Goal: Task Accomplishment & Management: Manage account settings

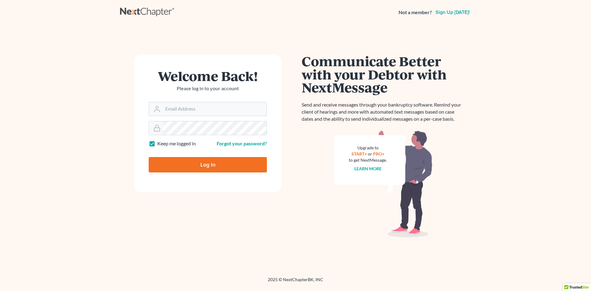
type input "[PERSON_NAME][EMAIL_ADDRESS][DOMAIN_NAME]"
click at [192, 161] on input "Log In" at bounding box center [208, 164] width 118 height 15
type input "Thinking..."
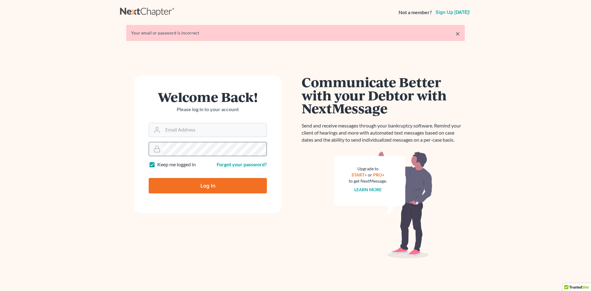
type input "[PERSON_NAME][EMAIL_ADDRESS][DOMAIN_NAME]"
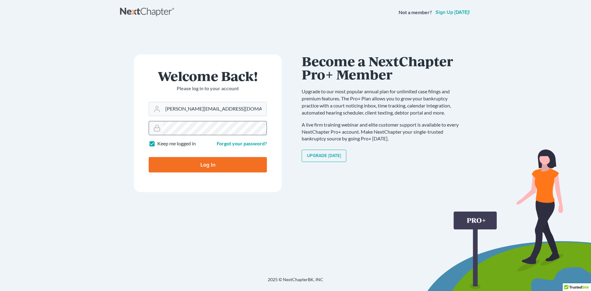
click at [149, 157] on input "Log In" at bounding box center [208, 164] width 118 height 15
type input "Thinking..."
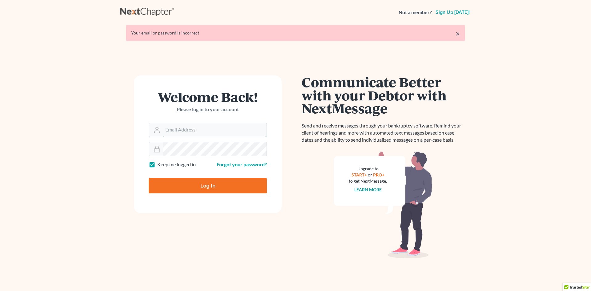
type input "[PERSON_NAME][EMAIL_ADDRESS][DOMAIN_NAME]"
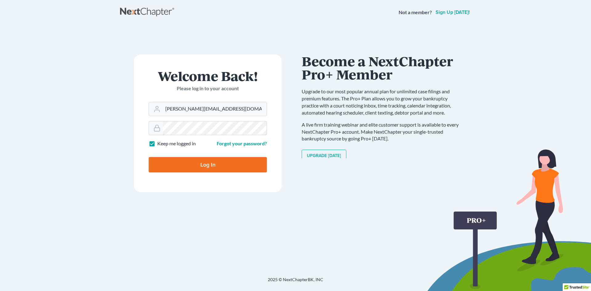
click at [149, 157] on input "Log In" at bounding box center [208, 164] width 118 height 15
type input "Thinking..."
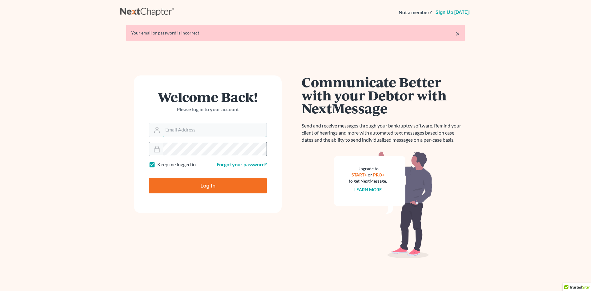
type input "evelyn@utahbk.com"
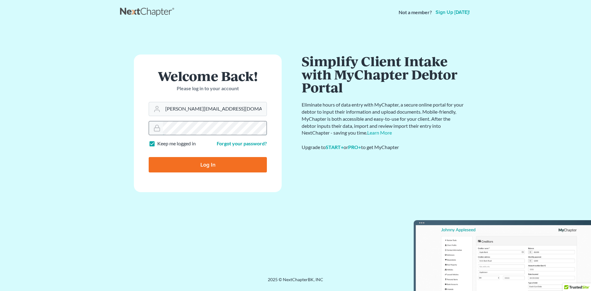
click at [149, 157] on input "Log In" at bounding box center [208, 164] width 118 height 15
type input "Thinking..."
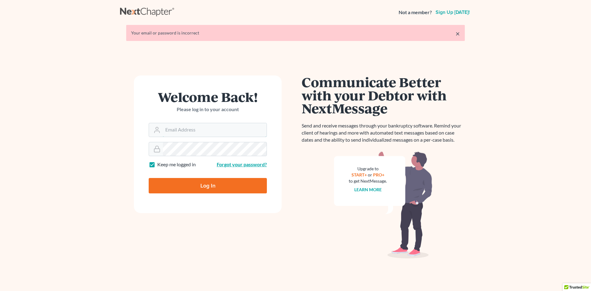
type input "[PERSON_NAME][EMAIL_ADDRESS][DOMAIN_NAME]"
click at [243, 164] on link "Forgot your password?" at bounding box center [242, 164] width 50 height 6
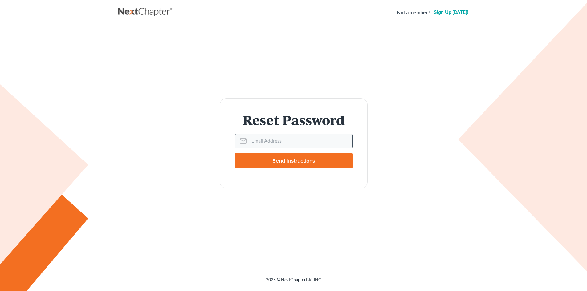
click at [276, 143] on input "Email Address" at bounding box center [300, 141] width 103 height 14
click at [278, 141] on input "Email Address" at bounding box center [300, 141] width 103 height 14
type input "[PERSON_NAME][EMAIL_ADDRESS][DOMAIN_NAME]"
click at [235, 153] on input "Send Instructions" at bounding box center [294, 160] width 118 height 15
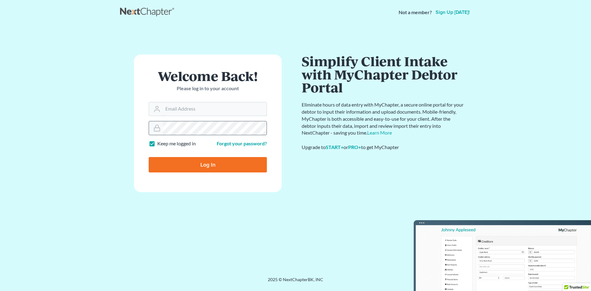
type input "[PERSON_NAME][EMAIL_ADDRESS][DOMAIN_NAME]"
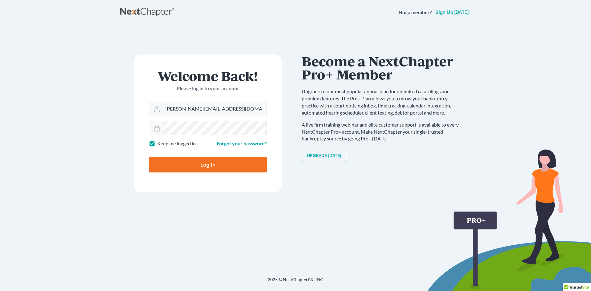
click at [176, 177] on form "Welcome Back! Please log in to your account Email Address [PERSON_NAME][EMAIL_A…" at bounding box center [208, 124] width 148 height 138
click at [185, 166] on input "Log In" at bounding box center [208, 164] width 118 height 15
type input "Thinking..."
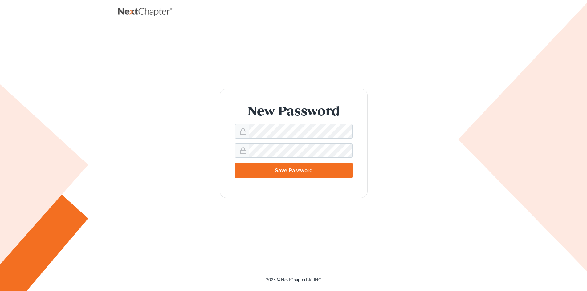
click at [258, 177] on input "Save Password" at bounding box center [294, 170] width 118 height 15
type input "Thinking..."
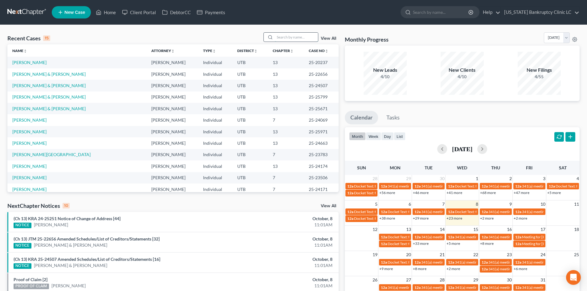
click at [309, 40] on input "search" at bounding box center [296, 37] width 43 height 9
click at [298, 35] on input "search" at bounding box center [296, 37] width 43 height 9
paste input "25-24022"
type input "25-24022"
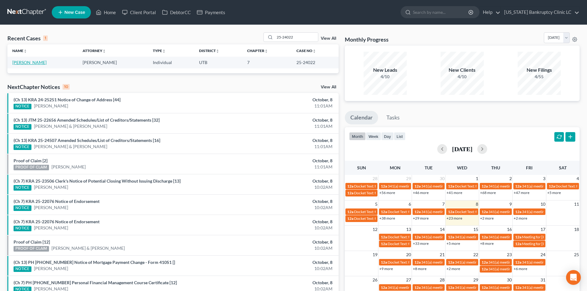
click at [23, 64] on link "[PERSON_NAME]" at bounding box center [29, 62] width 34 height 5
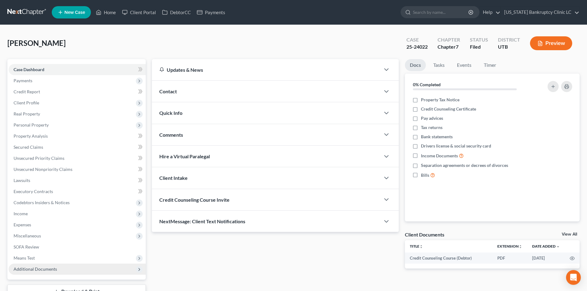
click at [76, 266] on span "Additional Documents" at bounding box center [77, 269] width 137 height 11
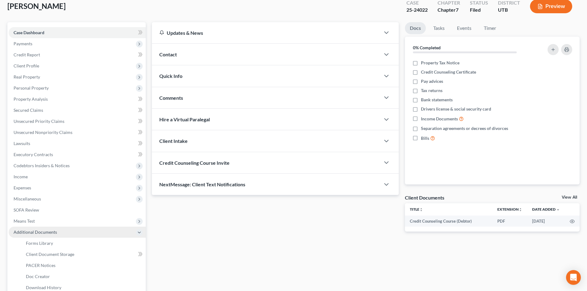
scroll to position [92, 0]
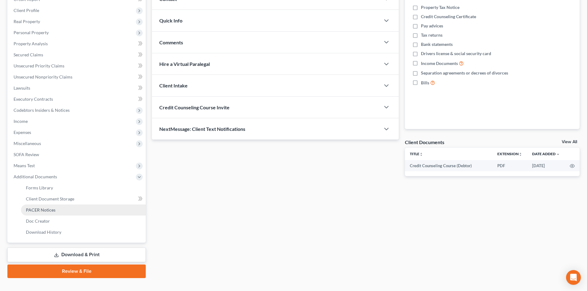
click at [65, 209] on link "PACER Notices" at bounding box center [83, 210] width 125 height 11
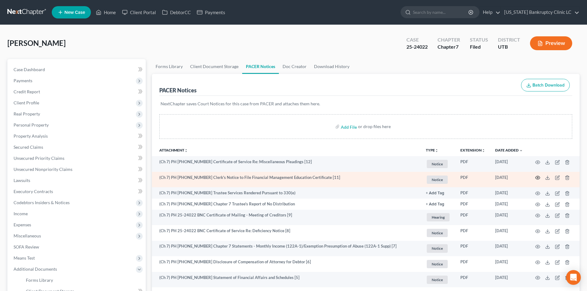
click at [538, 179] on icon "button" at bounding box center [537, 177] width 5 height 3
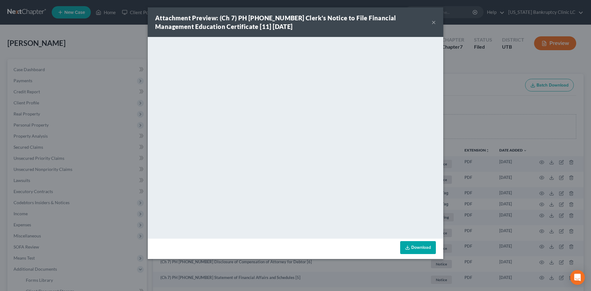
click at [590, 45] on div "Attachment Preview: (Ch 7) PH [PHONE_NUMBER] Clerk's Notice to File Financial M…" at bounding box center [295, 145] width 591 height 291
click at [434, 23] on button "×" at bounding box center [434, 21] width 4 height 7
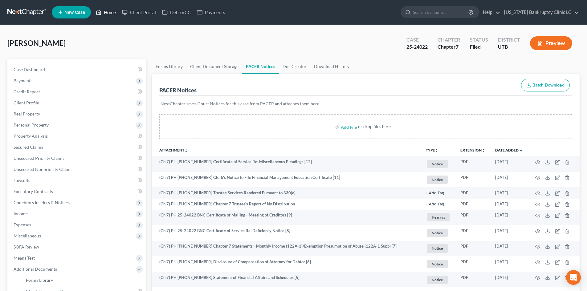
click at [104, 15] on link "Home" at bounding box center [106, 12] width 26 height 11
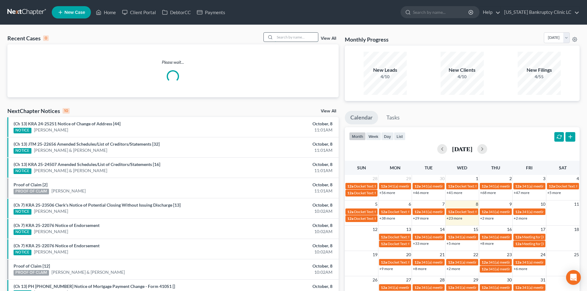
click at [285, 33] on input "search" at bounding box center [296, 37] width 43 height 9
paste input "25-25785"
type input "25-25785"
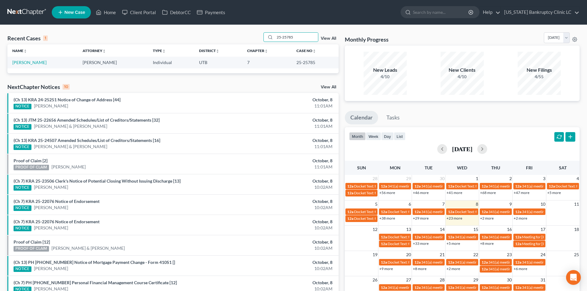
click at [14, 59] on td "[PERSON_NAME]" at bounding box center [42, 62] width 70 height 11
click at [15, 59] on td "[PERSON_NAME]" at bounding box center [42, 62] width 70 height 11
drag, startPoint x: 16, startPoint y: 61, endPoint x: 27, endPoint y: 64, distance: 12.1
click at [16, 61] on link "[PERSON_NAME]" at bounding box center [29, 62] width 34 height 5
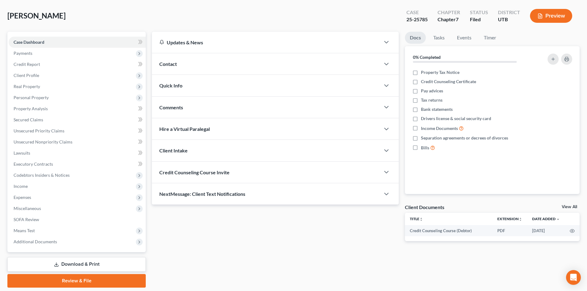
scroll to position [47, 0]
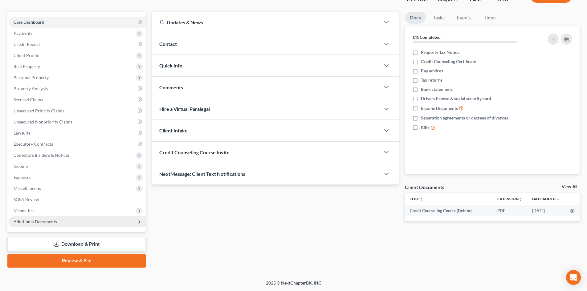
click at [62, 225] on span "Additional Documents" at bounding box center [77, 221] width 137 height 11
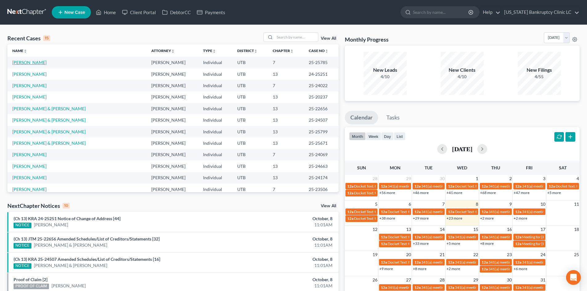
click at [21, 64] on link "[PERSON_NAME]" at bounding box center [29, 62] width 34 height 5
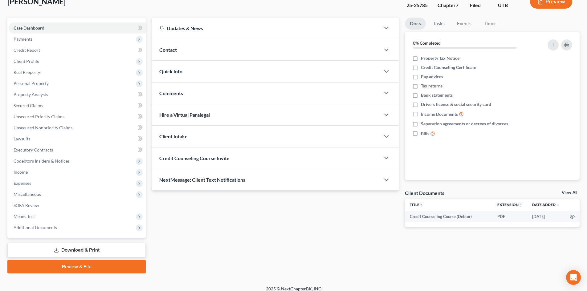
scroll to position [47, 0]
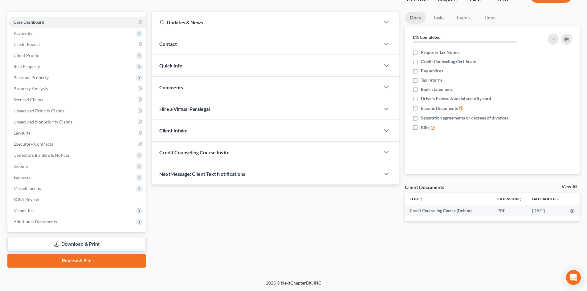
click at [47, 229] on div "Case Dashboard Payments Invoices Payments Payments Credit Report Client Profile…" at bounding box center [76, 122] width 138 height 221
click at [48, 226] on span "Additional Documents" at bounding box center [77, 221] width 137 height 11
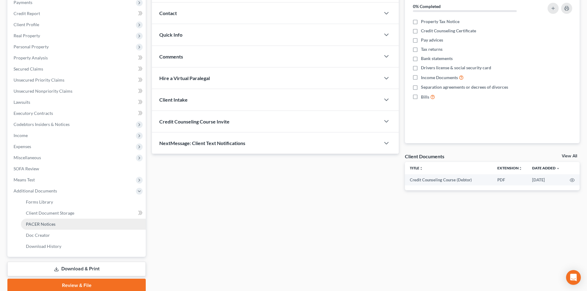
click at [59, 221] on link "PACER Notices" at bounding box center [83, 224] width 125 height 11
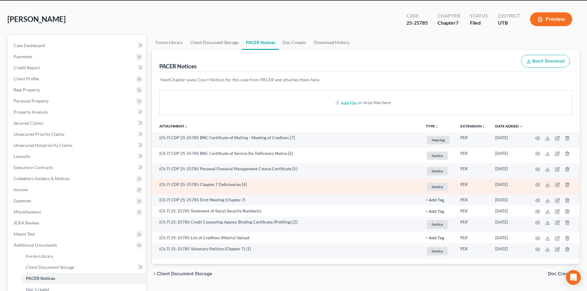
scroll to position [62, 0]
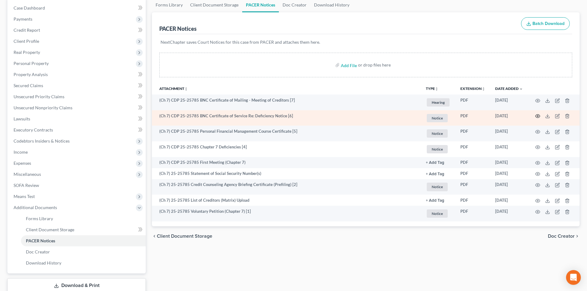
click at [537, 117] on icon "button" at bounding box center [537, 116] width 5 height 5
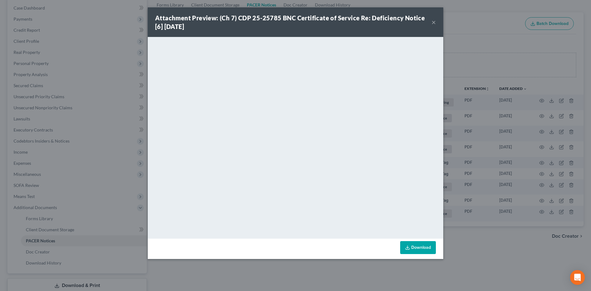
click at [435, 24] on button "×" at bounding box center [434, 21] width 4 height 7
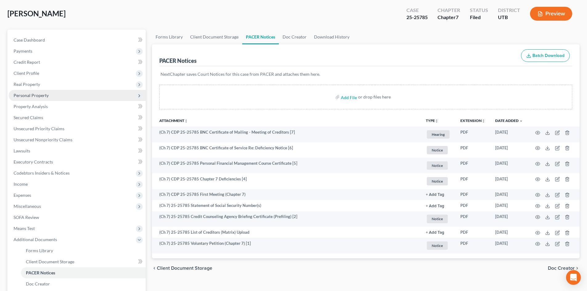
scroll to position [0, 0]
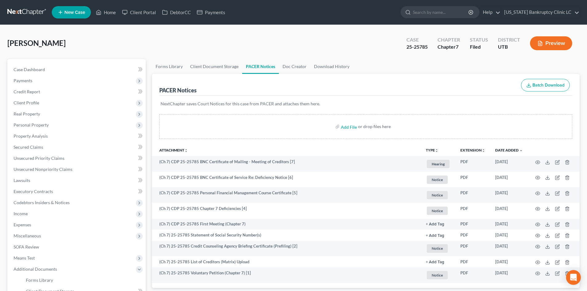
drag, startPoint x: 91, startPoint y: 47, endPoint x: 105, endPoint y: 24, distance: 27.6
click at [91, 46] on div "[PERSON_NAME] Upgraded Case 25-25785 Chapter Chapter 7 Status Filed District UT…" at bounding box center [293, 45] width 572 height 27
click at [110, 13] on link "Home" at bounding box center [106, 12] width 26 height 11
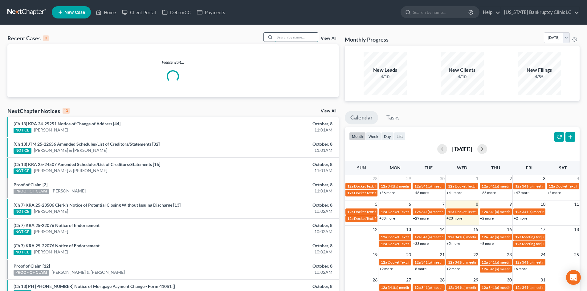
click at [289, 36] on input "search" at bounding box center [296, 37] width 43 height 9
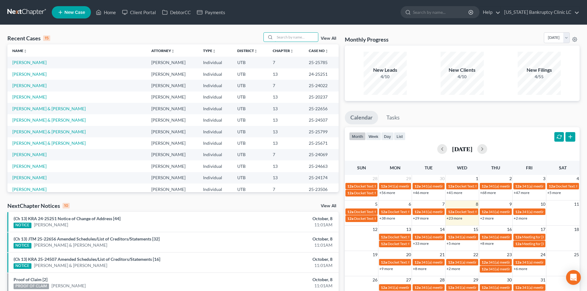
paste input "25-25698"
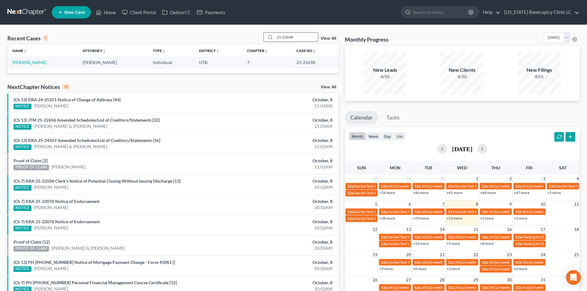
type input "25-25698"
click at [30, 59] on td "[PERSON_NAME]" at bounding box center [42, 62] width 70 height 11
click at [28, 62] on link "[PERSON_NAME]" at bounding box center [29, 62] width 34 height 5
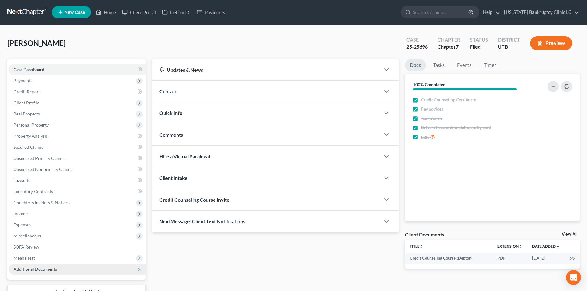
click at [64, 268] on span "Additional Documents" at bounding box center [77, 269] width 137 height 11
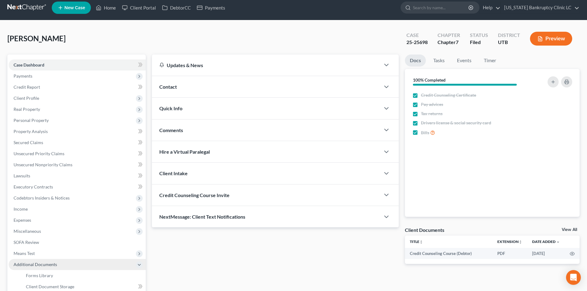
scroll to position [103, 0]
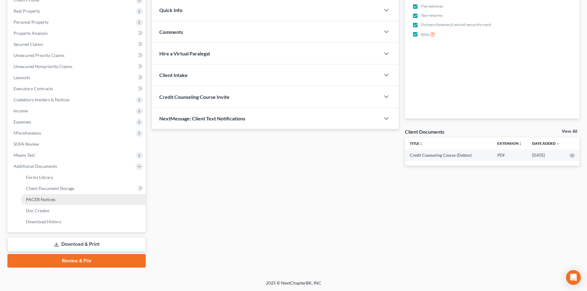
click at [83, 197] on link "PACER Notices" at bounding box center [83, 199] width 125 height 11
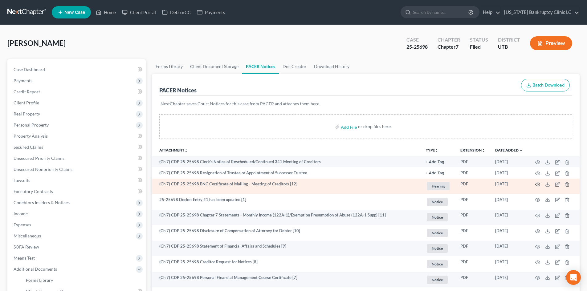
click at [535, 183] on icon "button" at bounding box center [537, 184] width 5 height 5
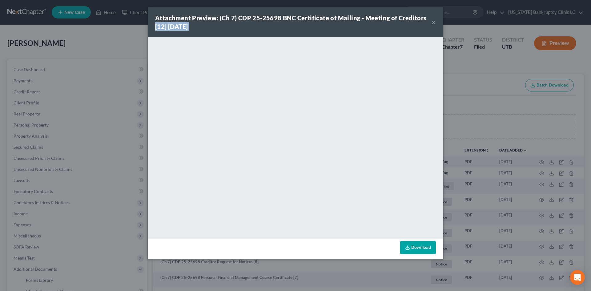
click at [432, 20] on div "Attachment Preview: (Ch 7) CDP 25-25698 BNC Certificate of Mailing - Meeting of…" at bounding box center [296, 22] width 296 height 30
click at [432, 20] on button "×" at bounding box center [434, 21] width 4 height 7
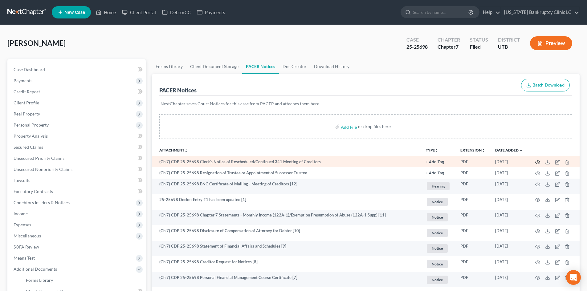
click at [536, 163] on icon "button" at bounding box center [537, 162] width 5 height 5
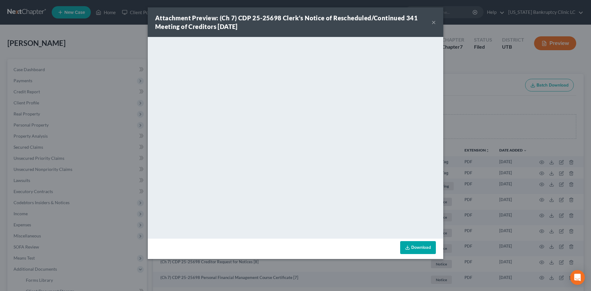
click at [436, 21] on button "×" at bounding box center [434, 21] width 4 height 7
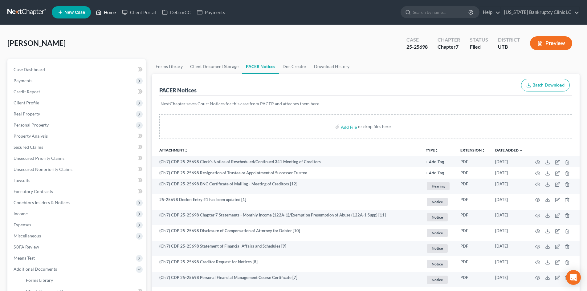
click at [116, 12] on link "Home" at bounding box center [106, 12] width 26 height 11
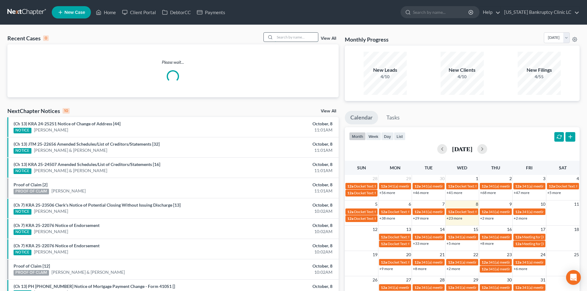
drag, startPoint x: 289, startPoint y: 40, endPoint x: 327, endPoint y: 71, distance: 49.1
click at [289, 40] on input "search" at bounding box center [296, 37] width 43 height 9
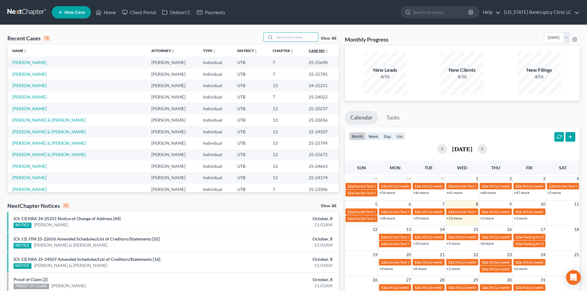
paste input "25-24960"
type input "25-24960"
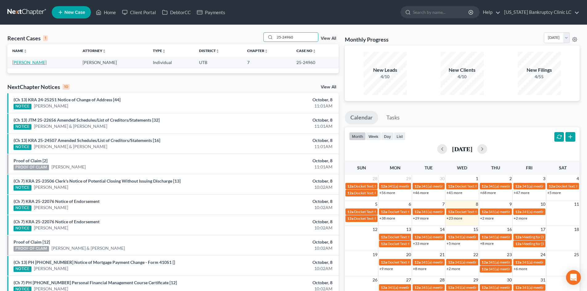
click at [26, 63] on link "[PERSON_NAME]" at bounding box center [29, 62] width 34 height 5
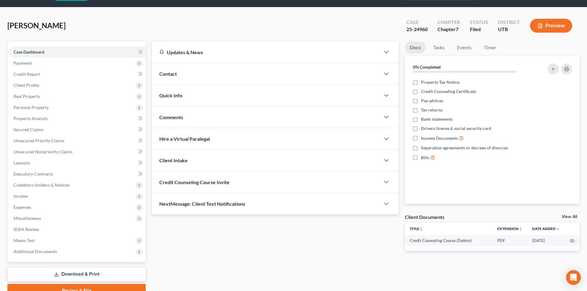
scroll to position [47, 0]
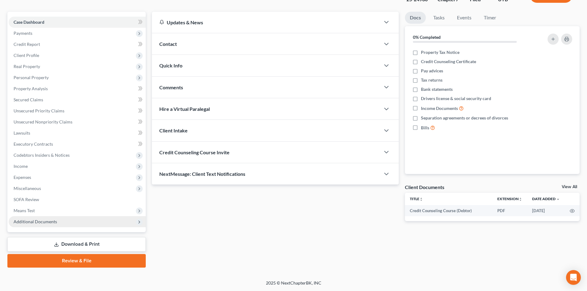
click at [64, 221] on span "Additional Documents" at bounding box center [77, 221] width 137 height 11
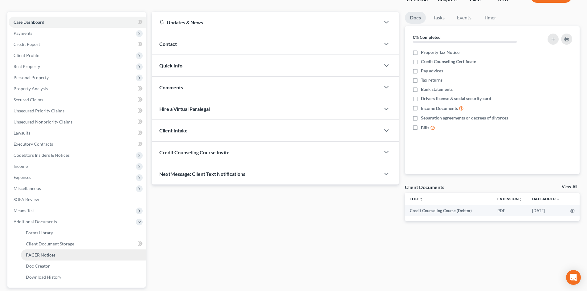
click at [67, 256] on link "PACER Notices" at bounding box center [83, 255] width 125 height 11
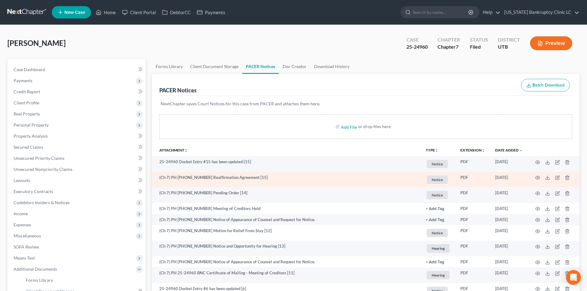
click at [540, 176] on td at bounding box center [554, 180] width 52 height 16
click at [538, 177] on icon "button" at bounding box center [537, 177] width 5 height 5
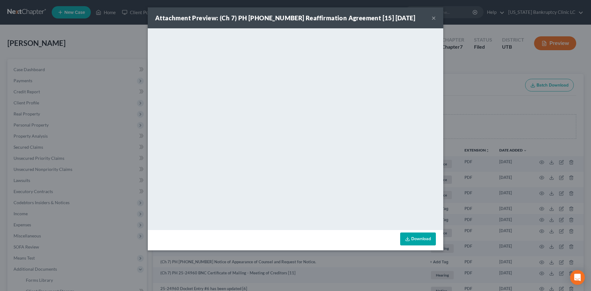
click at [432, 19] on button "×" at bounding box center [434, 17] width 4 height 7
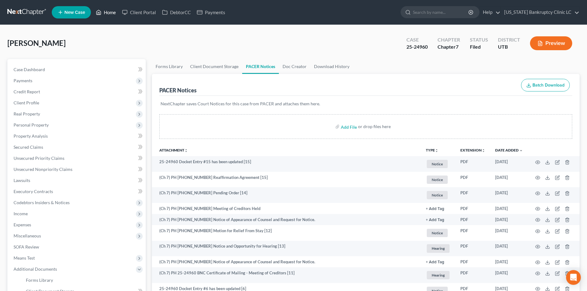
drag, startPoint x: 107, startPoint y: 14, endPoint x: 140, endPoint y: 26, distance: 35.0
click at [107, 13] on link "Home" at bounding box center [106, 12] width 26 height 11
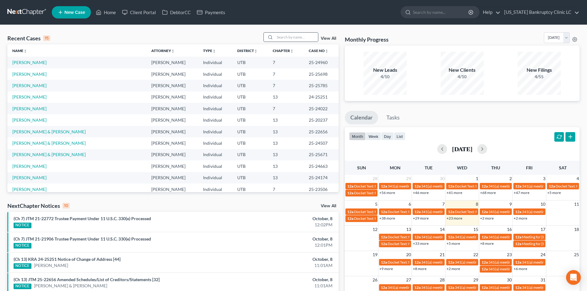
drag, startPoint x: 253, startPoint y: 27, endPoint x: 267, endPoint y: 33, distance: 15.3
click at [253, 27] on div "Recent Cases 15 View All Name unfold_more expand_more expand_less Attorney unfo…" at bounding box center [293, 228] width 587 height 407
click at [284, 33] on input "search" at bounding box center [296, 37] width 43 height 9
paste input "25-24284"
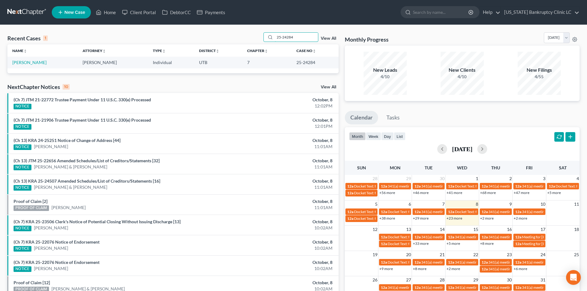
type input "25-24284"
click at [25, 62] on link "[PERSON_NAME]" at bounding box center [29, 62] width 34 height 5
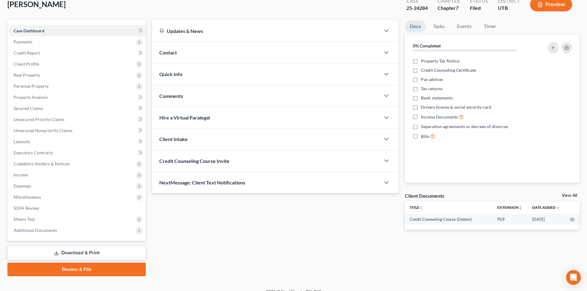
scroll to position [47, 0]
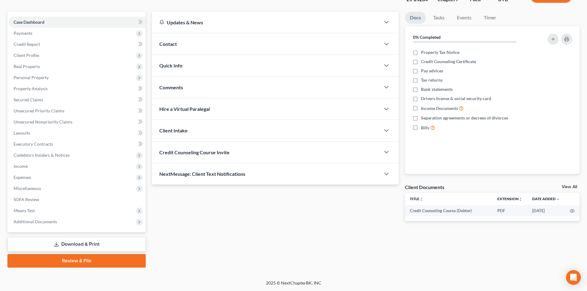
click at [66, 228] on div "Case Dashboard Payments Invoices Payments Payments Credit Report Client Profile…" at bounding box center [76, 122] width 138 height 221
click at [69, 220] on span "Additional Documents" at bounding box center [77, 221] width 137 height 11
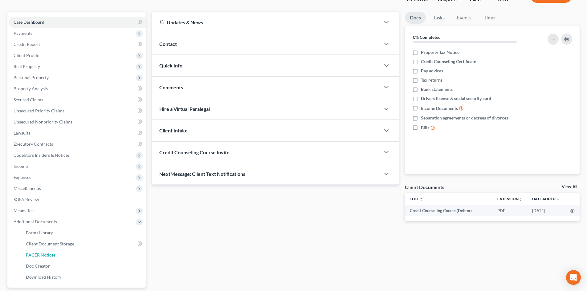
click at [55, 251] on link "PACER Notices" at bounding box center [83, 255] width 125 height 11
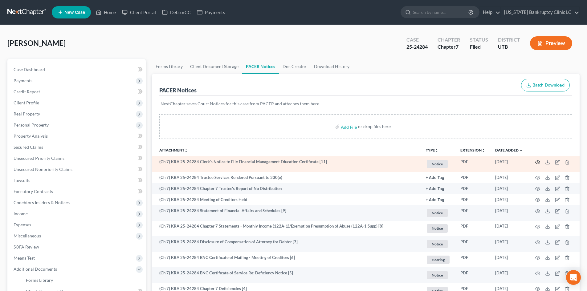
click at [536, 161] on icon "button" at bounding box center [537, 162] width 5 height 5
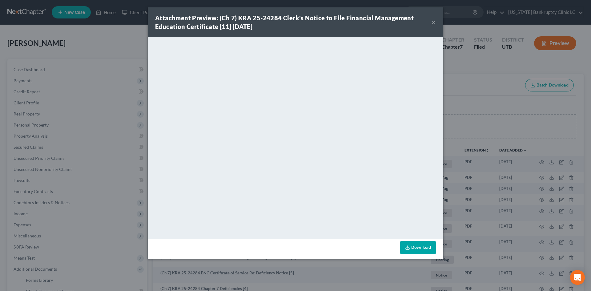
drag, startPoint x: 275, startPoint y: 252, endPoint x: 287, endPoint y: 252, distance: 11.7
click at [275, 252] on div "Download" at bounding box center [296, 249] width 296 height 20
drag, startPoint x: 434, startPoint y: 22, endPoint x: 438, endPoint y: 23, distance: 4.0
click at [434, 22] on button "×" at bounding box center [434, 21] width 4 height 7
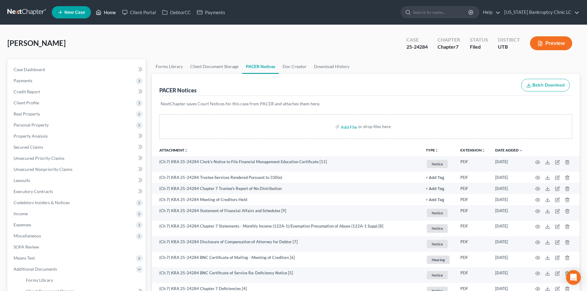
click at [114, 13] on link "Home" at bounding box center [106, 12] width 26 height 11
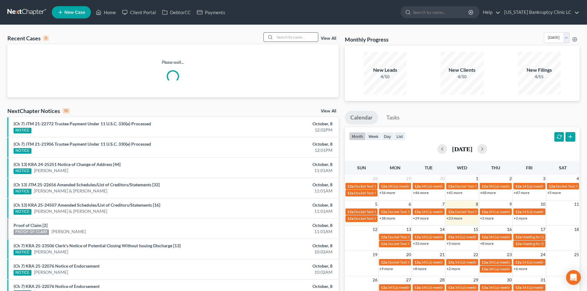
drag, startPoint x: 305, startPoint y: 39, endPoint x: 300, endPoint y: 38, distance: 4.4
click at [304, 39] on input "search" at bounding box center [296, 37] width 43 height 9
paste input "22-24767"
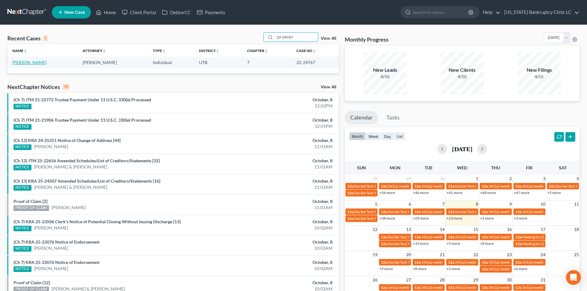
type input "22-24767"
click at [20, 64] on link "[PERSON_NAME]" at bounding box center [29, 62] width 34 height 5
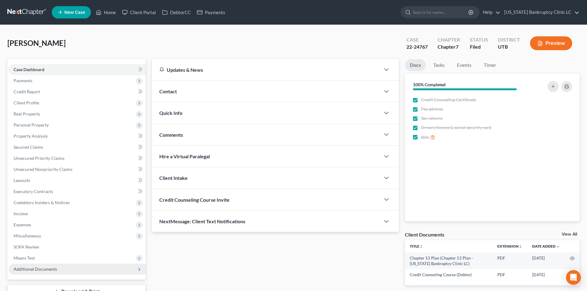
click at [49, 271] on span "Additional Documents" at bounding box center [35, 268] width 43 height 5
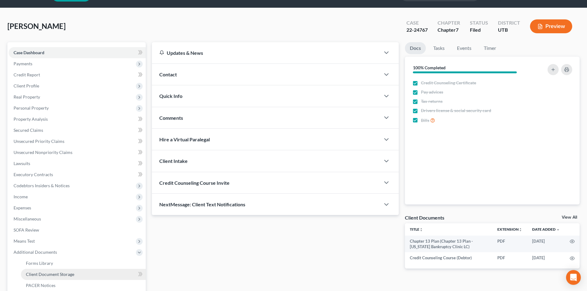
scroll to position [31, 0]
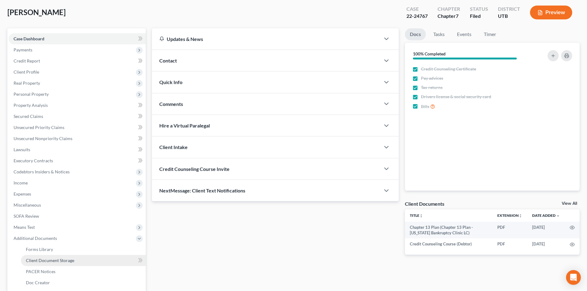
click at [58, 259] on span "Client Document Storage" at bounding box center [50, 260] width 48 height 5
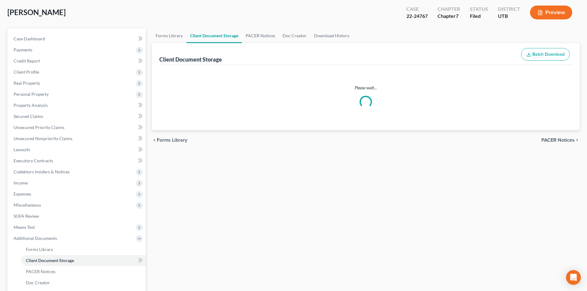
select select "30"
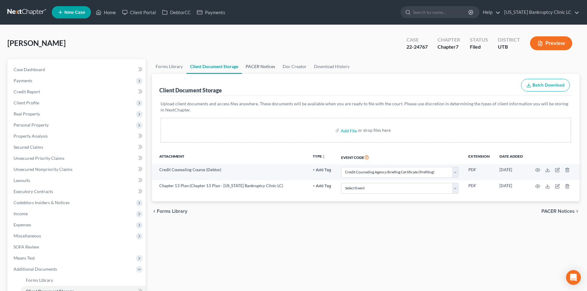
click at [255, 69] on link "PACER Notices" at bounding box center [260, 66] width 37 height 15
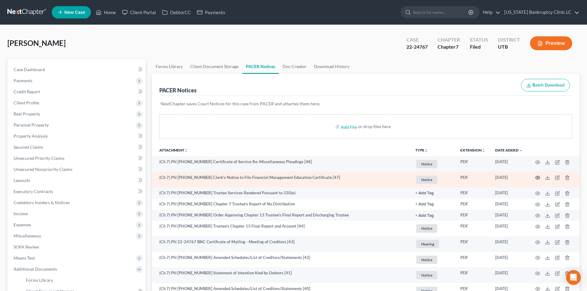
click at [538, 178] on icon "button" at bounding box center [537, 177] width 5 height 5
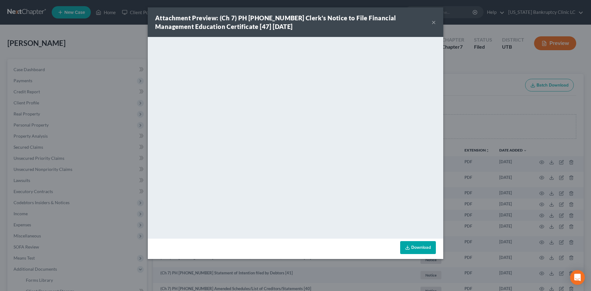
drag, startPoint x: 433, startPoint y: 22, endPoint x: 489, endPoint y: 35, distance: 57.1
click at [433, 22] on button "×" at bounding box center [434, 21] width 4 height 7
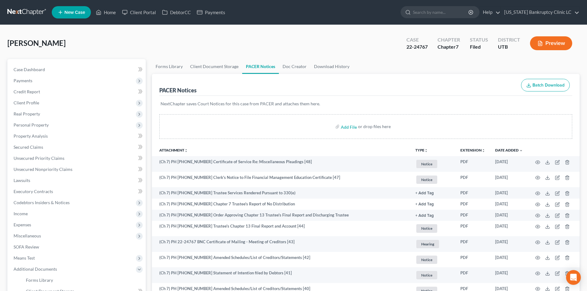
drag, startPoint x: 114, startPoint y: 50, endPoint x: 116, endPoint y: 26, distance: 23.1
click at [115, 49] on div "[PERSON_NAME] Upgraded Case 22-24767 Chapter Chapter 7 Status Filed District [G…" at bounding box center [293, 45] width 572 height 27
click at [114, 14] on link "Home" at bounding box center [106, 12] width 26 height 11
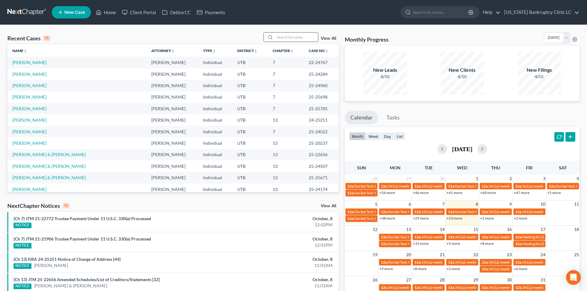
click at [286, 35] on input "search" at bounding box center [296, 37] width 43 height 9
paste input "25-25816"
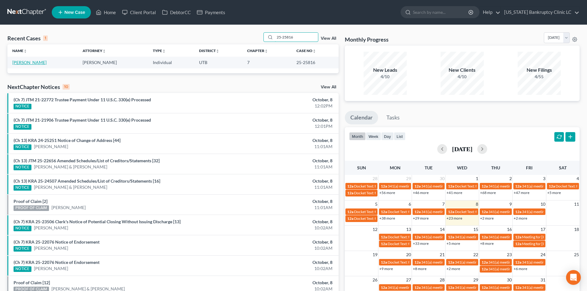
type input "25-25816"
click at [29, 65] on link "[PERSON_NAME]" at bounding box center [29, 62] width 34 height 5
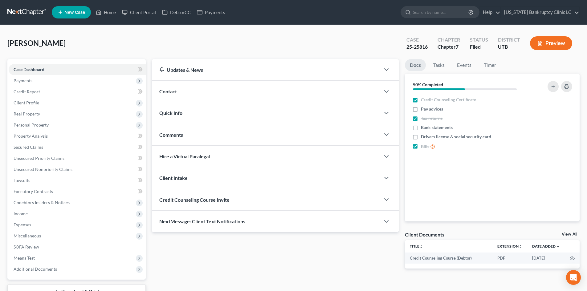
drag, startPoint x: 174, startPoint y: 39, endPoint x: 107, endPoint y: 15, distance: 71.2
click at [174, 38] on div "[PERSON_NAME] Upgraded Case 25-25816 Chapter Chapter 7 Status Filed District UT…" at bounding box center [293, 45] width 572 height 27
click at [107, 15] on link "Home" at bounding box center [106, 12] width 26 height 11
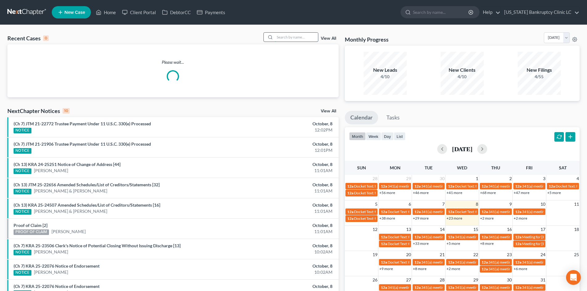
click at [298, 39] on input "search" at bounding box center [296, 37] width 43 height 9
paste input "25-25698"
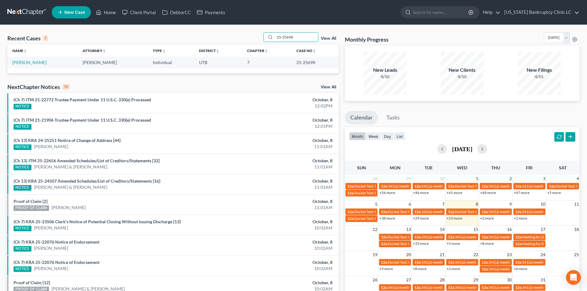
type input "25-25698"
click at [11, 58] on td "[PERSON_NAME]" at bounding box center [42, 62] width 70 height 11
click at [15, 62] on link "[PERSON_NAME]" at bounding box center [29, 62] width 34 height 5
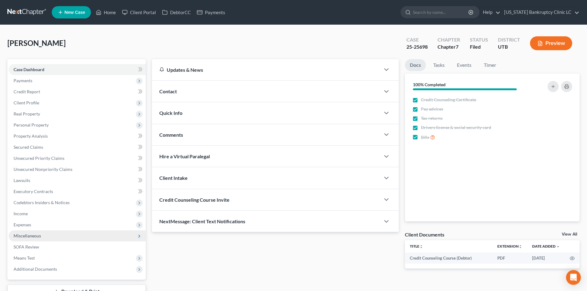
drag, startPoint x: 31, startPoint y: 229, endPoint x: 38, endPoint y: 233, distance: 7.6
click at [31, 229] on span "Expenses" at bounding box center [77, 224] width 137 height 11
click at [42, 241] on link "Home" at bounding box center [83, 235] width 125 height 11
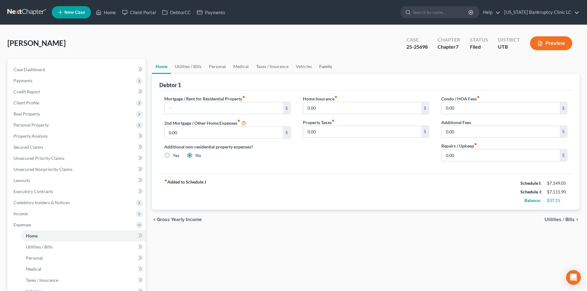
click at [325, 65] on link "Family" at bounding box center [325, 66] width 20 height 15
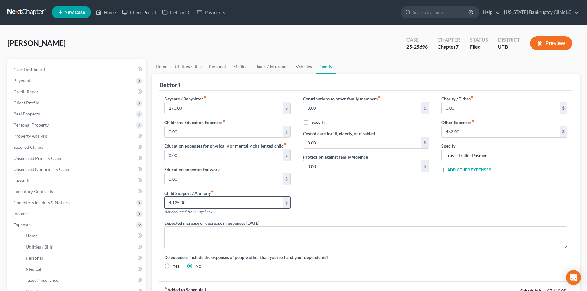
click at [243, 199] on input "4,125.00" at bounding box center [223, 203] width 118 height 12
type input "3,250"
click at [412, 186] on div "Contributions to other family members fiber_manual_record 0.00 $ Specify Cost o…" at bounding box center [366, 157] width 138 height 124
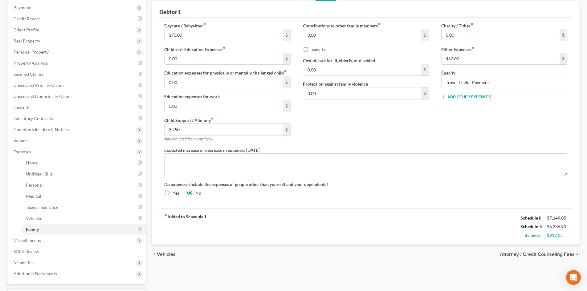
scroll to position [31, 0]
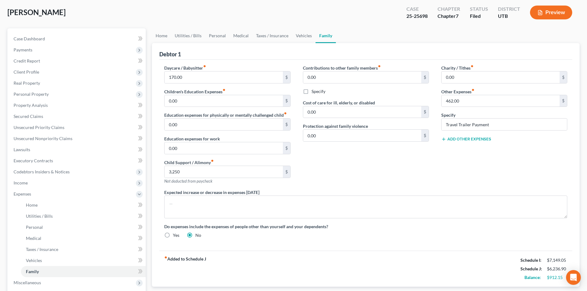
click at [380, 177] on div "Contributions to other family members fiber_manual_record 0.00 $ Specify Cost o…" at bounding box center [366, 127] width 138 height 124
click at [167, 32] on link "Home" at bounding box center [161, 35] width 19 height 15
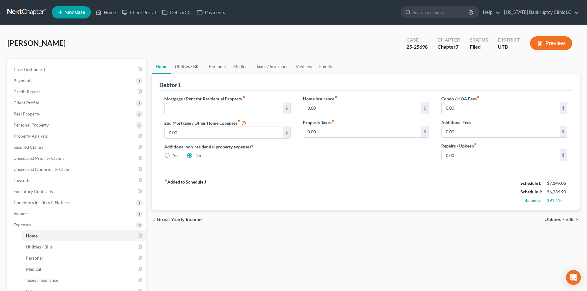
click at [190, 62] on link "Utilities / Bills" at bounding box center [188, 66] width 34 height 15
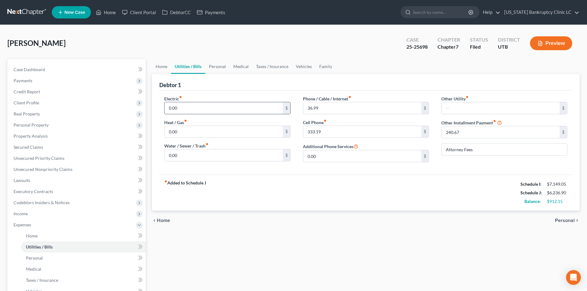
click at [187, 108] on input "0.00" at bounding box center [223, 108] width 118 height 12
type input "150"
type input "120"
click at [177, 157] on input "0.00" at bounding box center [223, 155] width 118 height 12
type input "100"
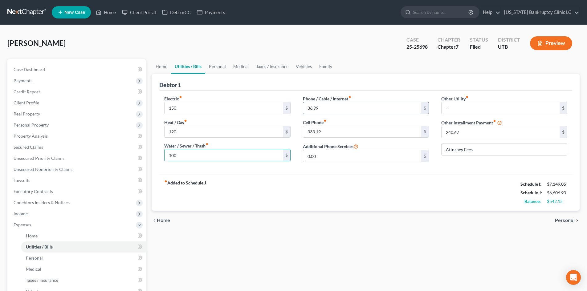
click at [350, 107] on input "36.99" at bounding box center [362, 108] width 118 height 12
click at [220, 67] on link "Personal" at bounding box center [217, 66] width 24 height 15
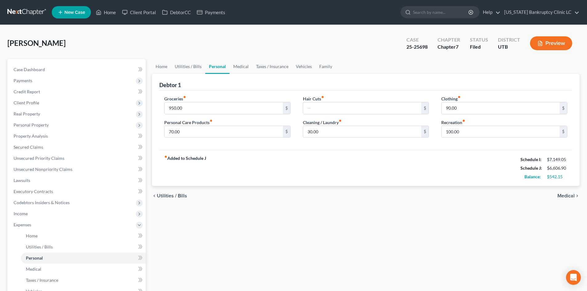
click at [350, 167] on div "fiber_manual_record Added to Schedule J Schedule I: $7,149.05 Schedule J: $6,60…" at bounding box center [365, 168] width 413 height 36
click at [290, 166] on div "fiber_manual_record Added to Schedule J Schedule I: $7,149.05 Schedule J: $6,60…" at bounding box center [365, 168] width 413 height 36
click at [213, 132] on input "70.00" at bounding box center [223, 132] width 118 height 12
type input "150"
click at [184, 103] on input "950.00" at bounding box center [223, 108] width 118 height 12
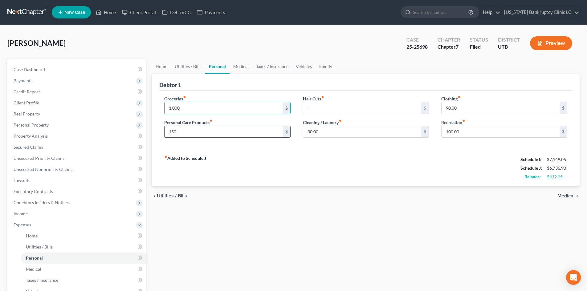
type input "1,000"
click at [175, 133] on input "150" at bounding box center [223, 132] width 118 height 12
type input "0"
type input "200"
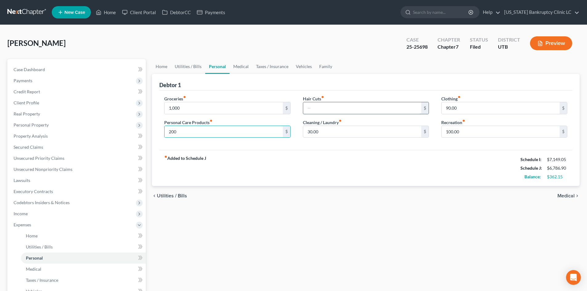
click at [384, 108] on input "text" at bounding box center [362, 108] width 118 height 12
click at [319, 133] on input "30.00" at bounding box center [362, 132] width 118 height 12
type input "5"
type input "150"
click at [482, 104] on input "90.00" at bounding box center [500, 108] width 118 height 12
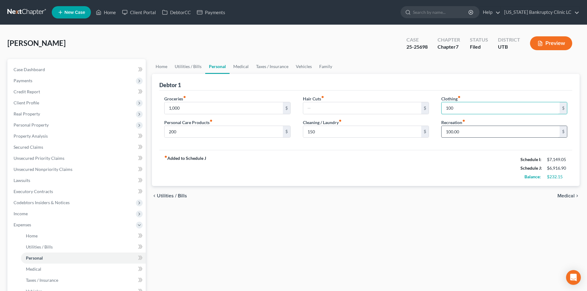
type input "100"
click at [459, 130] on input "100.00" at bounding box center [500, 132] width 118 height 12
type input "175"
click at [242, 67] on link "Medical" at bounding box center [240, 66] width 23 height 15
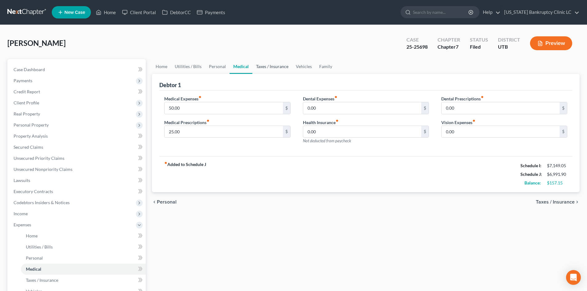
click at [268, 67] on link "Taxes / Insurance" at bounding box center [272, 66] width 40 height 15
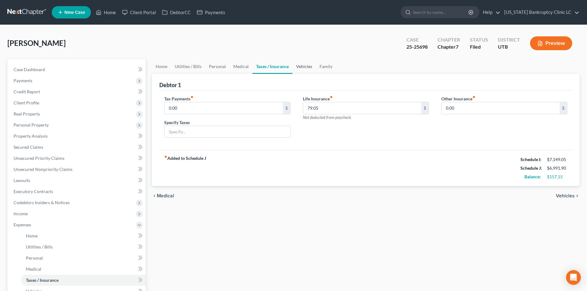
click at [299, 66] on link "Vehicles" at bounding box center [303, 66] width 23 height 15
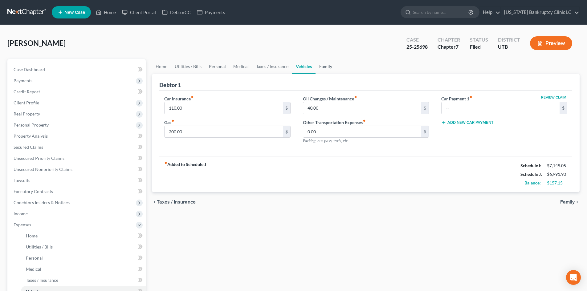
click at [327, 65] on link "Family" at bounding box center [325, 66] width 20 height 15
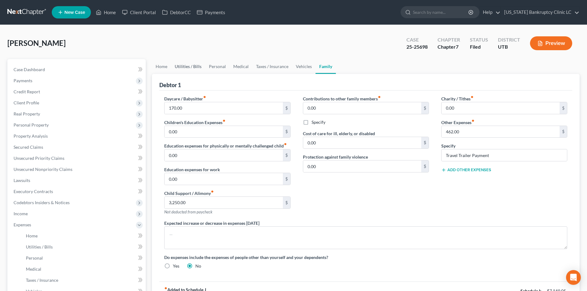
click at [197, 67] on link "Utilities / Bills" at bounding box center [188, 66] width 34 height 15
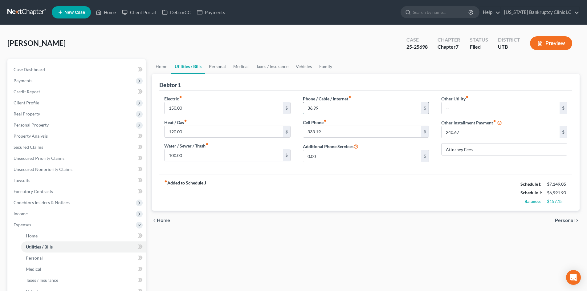
click at [342, 110] on input "36.99" at bounding box center [362, 108] width 118 height 12
click at [216, 64] on link "Personal" at bounding box center [217, 66] width 24 height 15
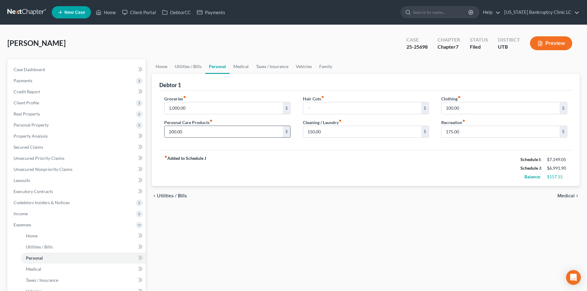
click at [190, 131] on input "200.00" at bounding box center [223, 132] width 118 height 12
type input "250"
click at [361, 110] on input "text" at bounding box center [362, 108] width 118 height 12
type input "50"
click at [336, 161] on div "fiber_manual_record Added to Schedule J Schedule I: $7,149.05 Schedule J: $7,09…" at bounding box center [365, 168] width 413 height 36
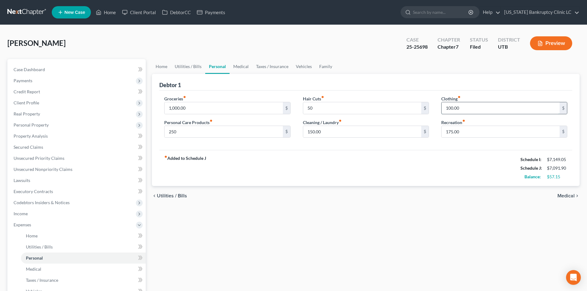
click at [485, 107] on input "100.00" at bounding box center [500, 108] width 118 height 12
type input "120"
click at [290, 145] on div "Groceries fiber_manual_record 1,000.00 $ Personal Care Products fiber_manual_re…" at bounding box center [365, 121] width 413 height 60
click at [35, 223] on span "Expenses" at bounding box center [77, 224] width 137 height 11
click at [349, 177] on div "fiber_manual_record Added to Schedule J Schedule I: $7,149.05 Schedule J: $7,11…" at bounding box center [365, 168] width 413 height 36
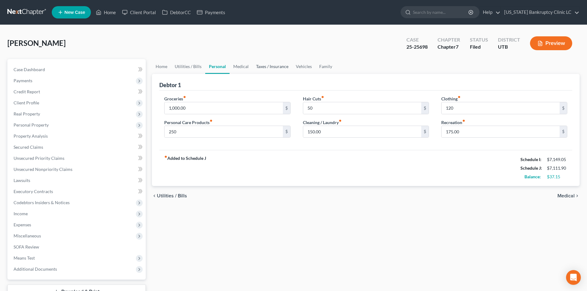
click at [265, 69] on link "Taxes / Insurance" at bounding box center [272, 66] width 40 height 15
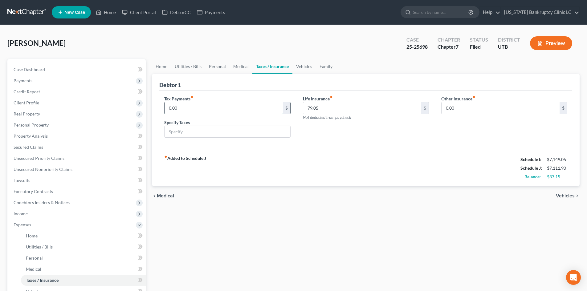
click at [214, 104] on input "0.00" at bounding box center [223, 108] width 118 height 12
type input "1"
type input "200"
click at [203, 132] on input "text" at bounding box center [226, 132] width 125 height 12
type input "IRS & USTC"
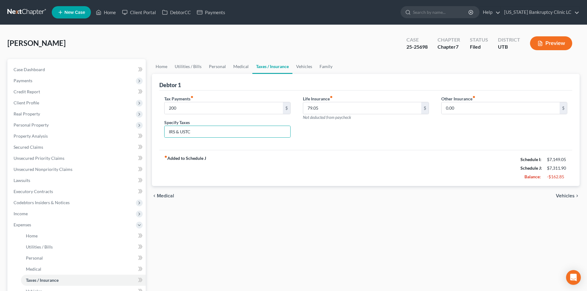
click at [327, 160] on div "fiber_manual_record Added to Schedule J Schedule I: $7,149.05 Schedule J: $7,31…" at bounding box center [365, 168] width 413 height 36
click at [233, 64] on link "Medical" at bounding box center [240, 66] width 23 height 15
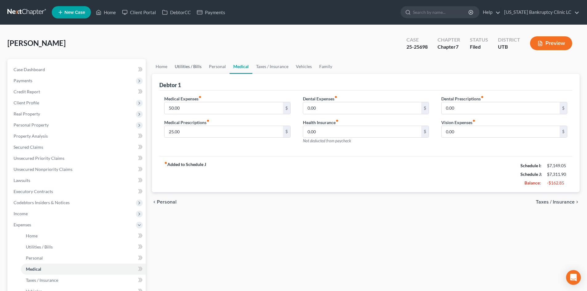
click at [202, 65] on link "Utilities / Bills" at bounding box center [188, 66] width 34 height 15
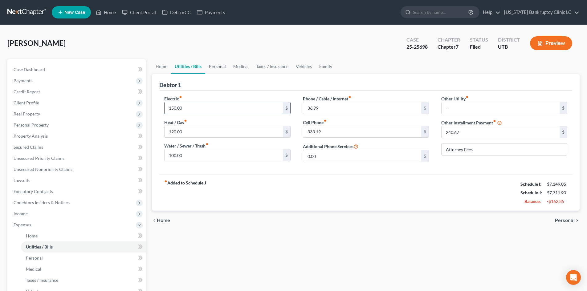
click at [219, 106] on input "150.00" at bounding box center [223, 108] width 118 height 12
type input "100"
click at [176, 134] on input "120.00" at bounding box center [223, 132] width 118 height 12
type input "80"
click at [183, 152] on input "100.00" at bounding box center [223, 155] width 118 height 12
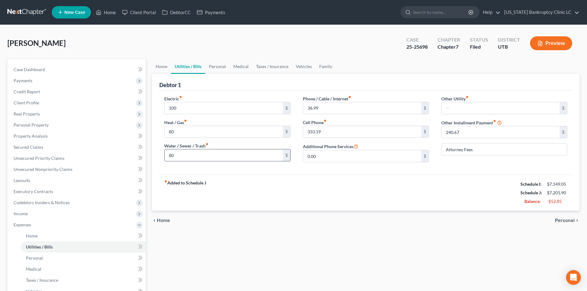
type input "8"
type input "50"
click at [333, 177] on div "fiber_manual_record Added to Schedule J Schedule I: $7,149.05 Schedule J: $7,17…" at bounding box center [365, 193] width 413 height 36
click at [220, 64] on link "Personal" at bounding box center [217, 66] width 24 height 15
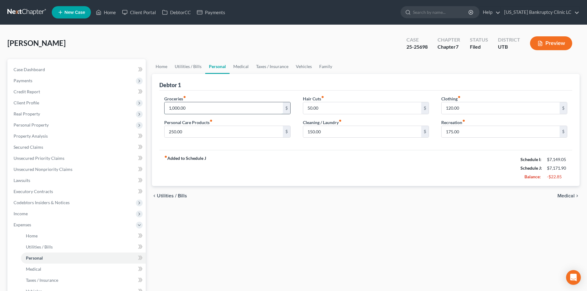
click at [228, 110] on input "1,000.00" at bounding box center [223, 108] width 118 height 12
type input "900"
click at [265, 156] on div "fiber_manual_record Added to Schedule J Schedule I: $7,149.05 Schedule J: $7,07…" at bounding box center [365, 168] width 413 height 36
click at [190, 63] on link "Utilities / Bills" at bounding box center [188, 66] width 34 height 15
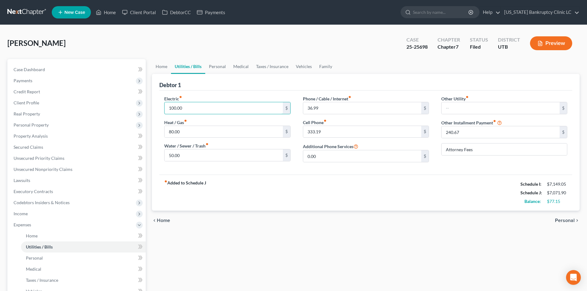
drag, startPoint x: 190, startPoint y: 71, endPoint x: 187, endPoint y: 103, distance: 32.8
click at [188, 104] on input "100.00" at bounding box center [223, 108] width 118 height 12
type input "120"
click at [179, 133] on input "80.00" at bounding box center [223, 132] width 118 height 12
type input "100"
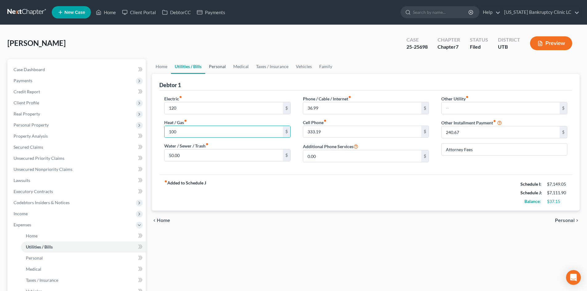
click at [218, 67] on link "Personal" at bounding box center [217, 66] width 24 height 15
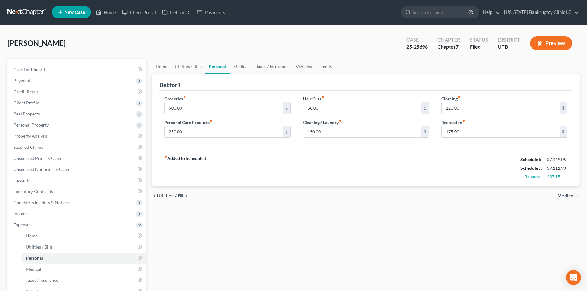
click at [299, 169] on div "fiber_manual_record Added to Schedule J Schedule I: $7,149.05 Schedule J: $7,11…" at bounding box center [365, 168] width 413 height 36
click at [39, 225] on span "Expenses" at bounding box center [77, 224] width 137 height 11
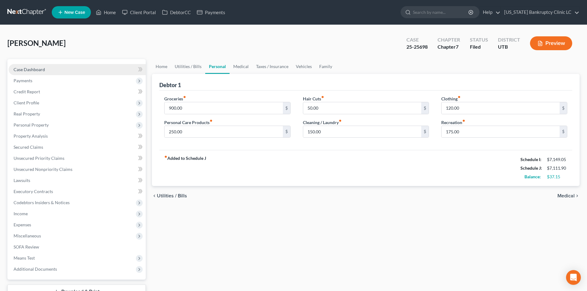
click at [51, 70] on link "Case Dashboard" at bounding box center [77, 69] width 137 height 11
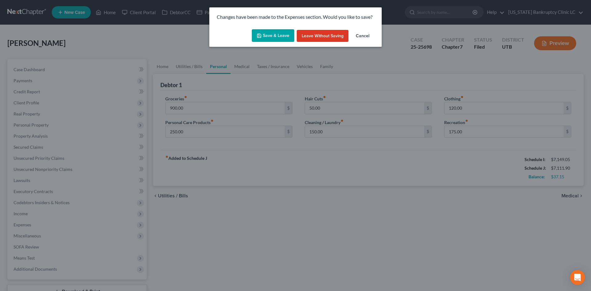
click at [288, 28] on div "Save & Leave Leave without Saving Cancel" at bounding box center [295, 37] width 173 height 20
click at [280, 37] on button "Save & Leave" at bounding box center [273, 35] width 43 height 13
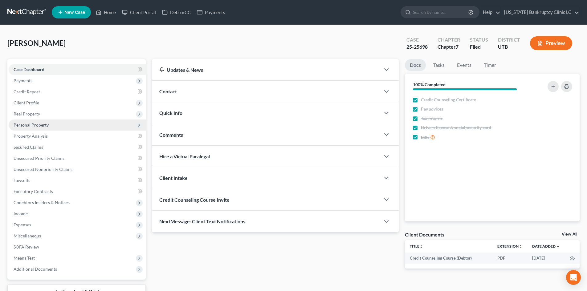
drag, startPoint x: 40, startPoint y: 126, endPoint x: 50, endPoint y: 124, distance: 10.0
click at [40, 126] on span "Personal Property" at bounding box center [31, 124] width 35 height 5
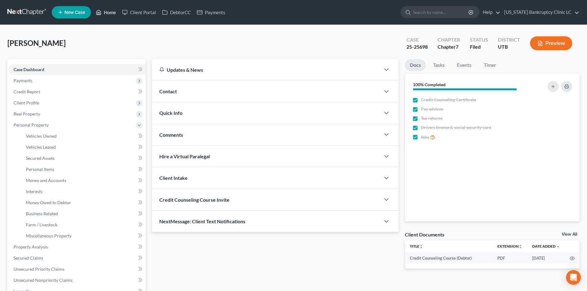
click at [112, 12] on link "Home" at bounding box center [106, 12] width 26 height 11
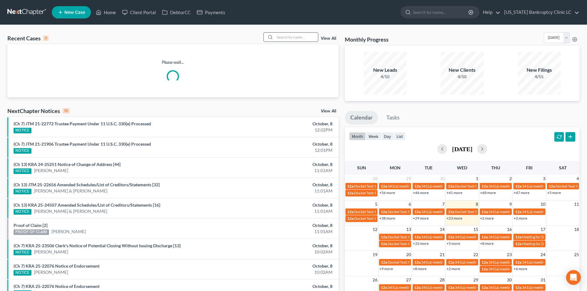
click at [287, 37] on input "search" at bounding box center [296, 37] width 43 height 9
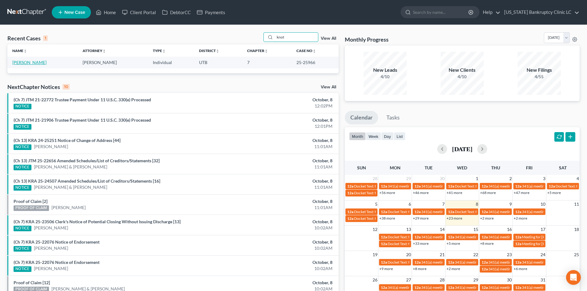
type input "knot"
click at [32, 60] on link "[PERSON_NAME]" at bounding box center [29, 62] width 34 height 5
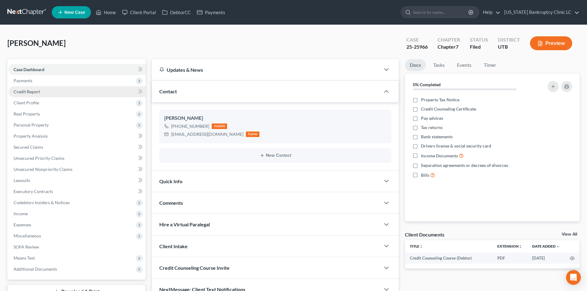
click at [177, 100] on div "Contact" at bounding box center [266, 91] width 228 height 21
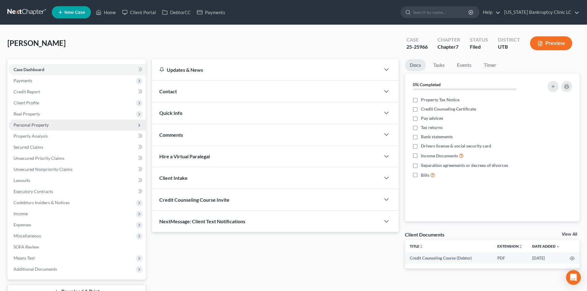
click at [49, 128] on span "Personal Property" at bounding box center [77, 125] width 137 height 11
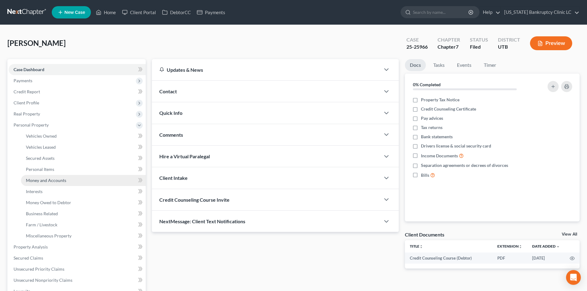
click at [55, 180] on span "Money and Accounts" at bounding box center [46, 180] width 40 height 5
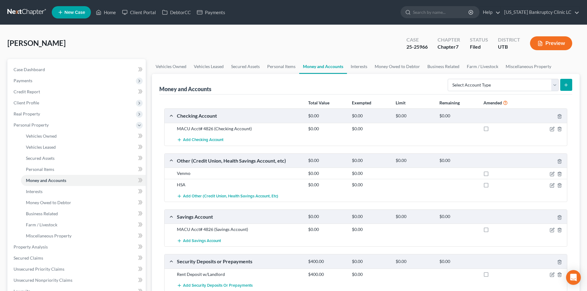
drag, startPoint x: 113, startPoint y: 43, endPoint x: 116, endPoint y: 25, distance: 18.6
click at [113, 43] on div "[PERSON_NAME] Upgraded Case 25-25966 Chapter Chapter 7 Status Filed District [G…" at bounding box center [293, 45] width 572 height 27
click at [113, 14] on link "Home" at bounding box center [106, 12] width 26 height 11
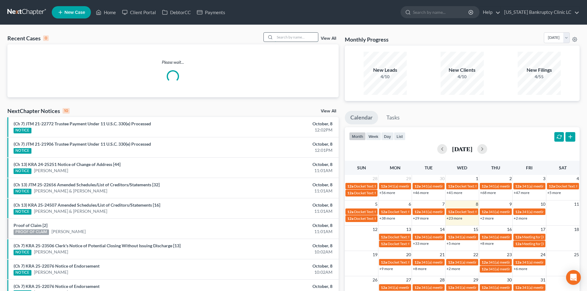
click at [303, 34] on input "search" at bounding box center [296, 37] width 43 height 9
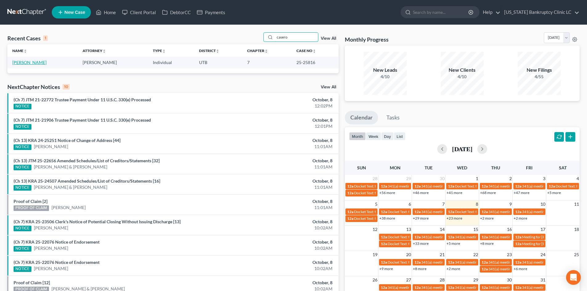
type input "casero"
click at [25, 62] on link "[PERSON_NAME]" at bounding box center [29, 62] width 34 height 5
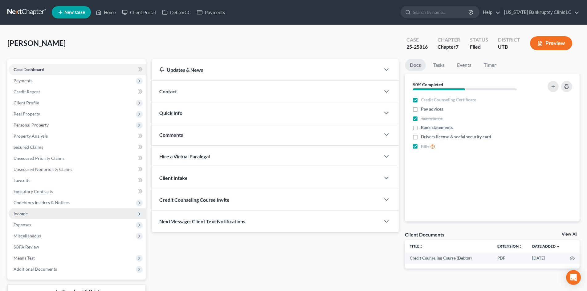
click at [46, 213] on span "Income" at bounding box center [77, 213] width 137 height 11
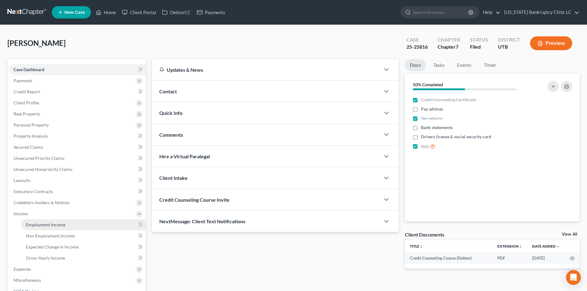
click at [46, 226] on span "Employment Income" at bounding box center [45, 224] width 39 height 5
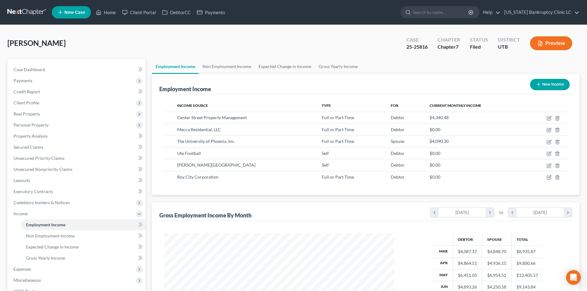
scroll to position [115, 242]
click at [48, 173] on link "Unsecured Nonpriority Claims" at bounding box center [77, 169] width 137 height 11
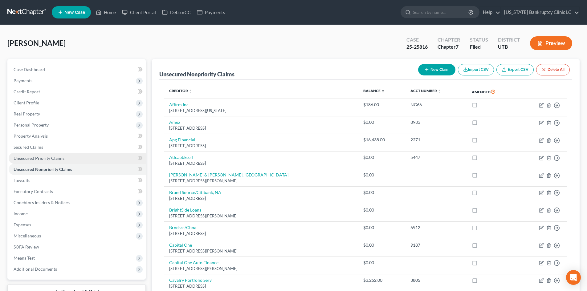
drag, startPoint x: 53, startPoint y: 160, endPoint x: 56, endPoint y: 160, distance: 3.1
click at [53, 160] on span "Unsecured Priority Claims" at bounding box center [39, 158] width 51 height 5
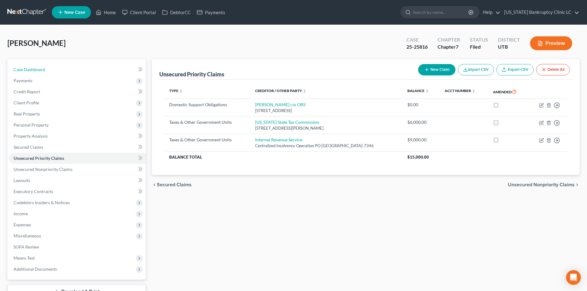
drag, startPoint x: 103, startPoint y: 64, endPoint x: 104, endPoint y: 31, distance: 33.0
click at [103, 63] on div "Case Dashboard Payments Invoices Payments Payments Credit Report Client Profile…" at bounding box center [76, 169] width 138 height 221
click at [116, 12] on link "Home" at bounding box center [106, 12] width 26 height 11
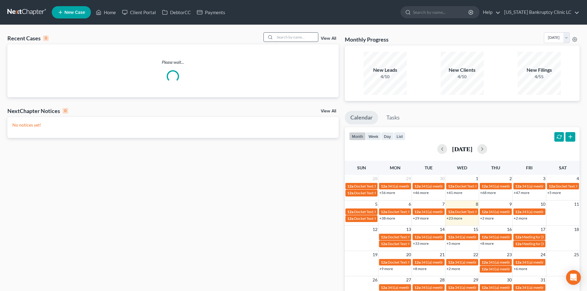
click at [297, 38] on input "search" at bounding box center [296, 37] width 43 height 9
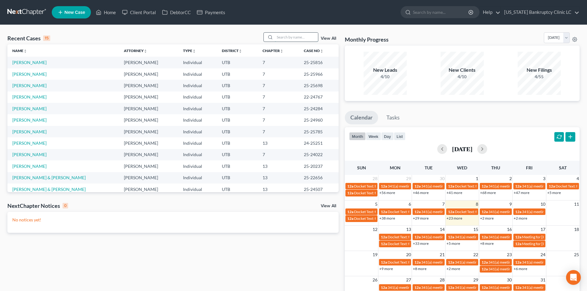
paste input "25-25685"
type input "25-25685"
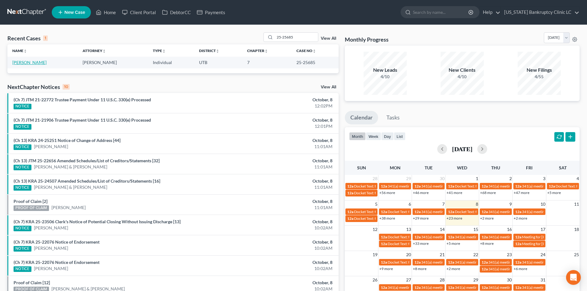
click at [32, 62] on link "[PERSON_NAME]" at bounding box center [29, 62] width 34 height 5
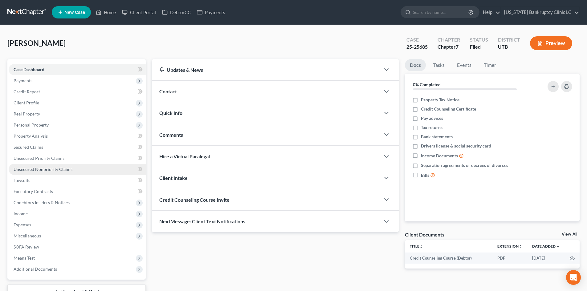
click at [83, 171] on link "Unsecured Nonpriority Claims" at bounding box center [77, 169] width 137 height 11
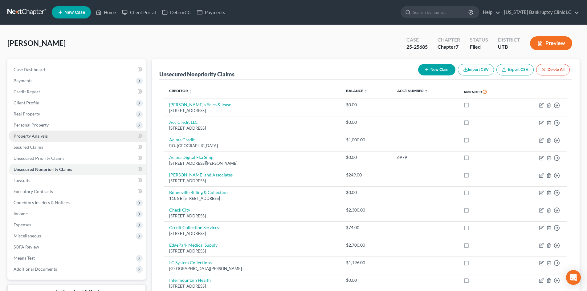
click at [51, 138] on link "Property Analysis" at bounding box center [77, 136] width 137 height 11
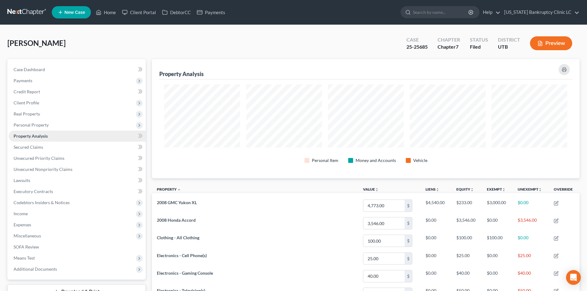
scroll to position [119, 428]
click at [58, 124] on span "Personal Property" at bounding box center [77, 125] width 137 height 11
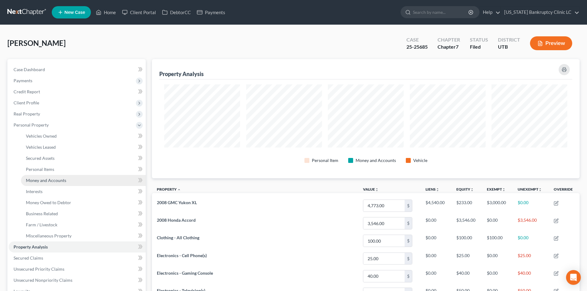
click at [60, 183] on link "Money and Accounts" at bounding box center [83, 180] width 125 height 11
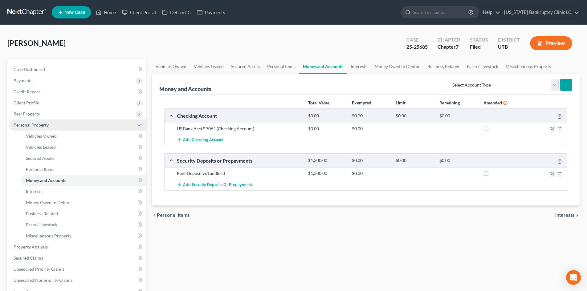
click at [58, 123] on span "Personal Property" at bounding box center [77, 125] width 137 height 11
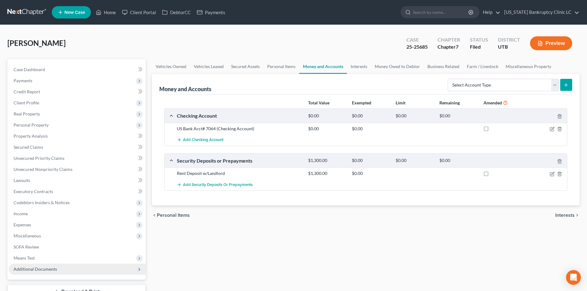
click at [55, 270] on span "Additional Documents" at bounding box center [35, 268] width 43 height 5
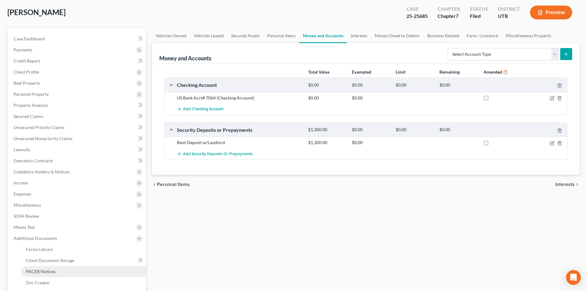
click at [62, 267] on link "PACER Notices" at bounding box center [83, 271] width 125 height 11
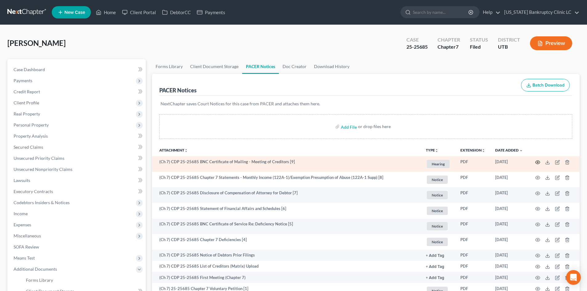
click at [536, 160] on icon "button" at bounding box center [537, 162] width 5 height 5
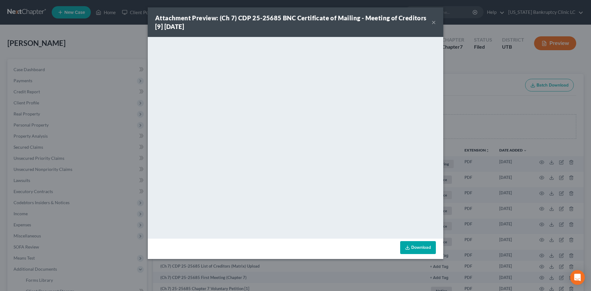
click at [433, 24] on button "×" at bounding box center [434, 21] width 4 height 7
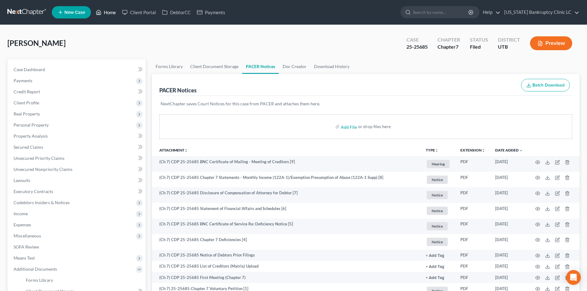
click at [105, 10] on link "Home" at bounding box center [106, 12] width 26 height 11
click at [108, 11] on link "Home" at bounding box center [106, 12] width 26 height 11
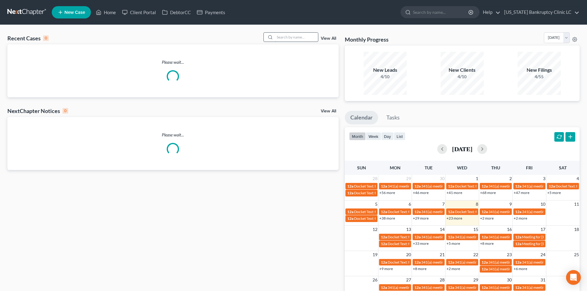
click at [282, 34] on input "search" at bounding box center [296, 37] width 43 height 9
paste input "25-25694"
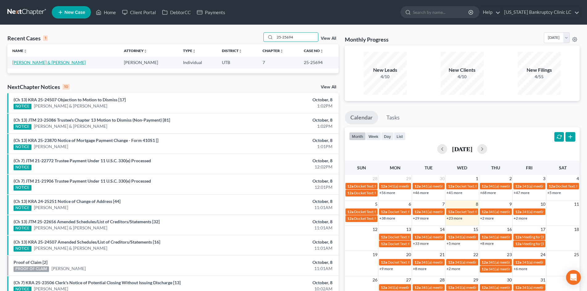
type input "25-25694"
click at [42, 62] on link "[PERSON_NAME] & [PERSON_NAME]" at bounding box center [48, 62] width 73 height 5
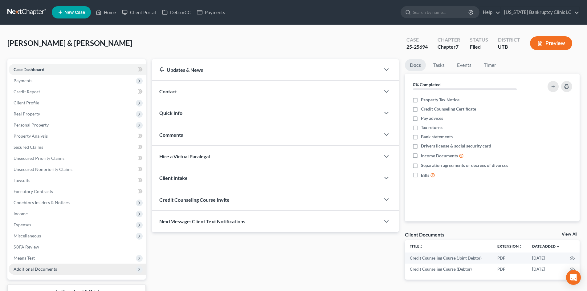
click at [38, 270] on span "Additional Documents" at bounding box center [35, 268] width 43 height 5
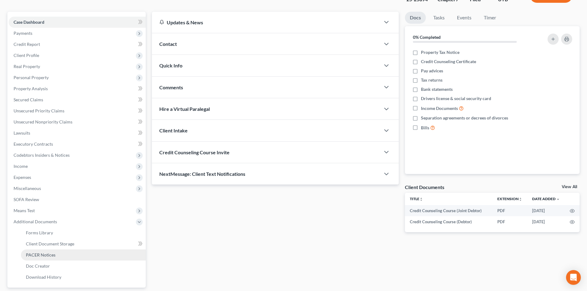
click at [50, 253] on span "PACER Notices" at bounding box center [41, 254] width 30 height 5
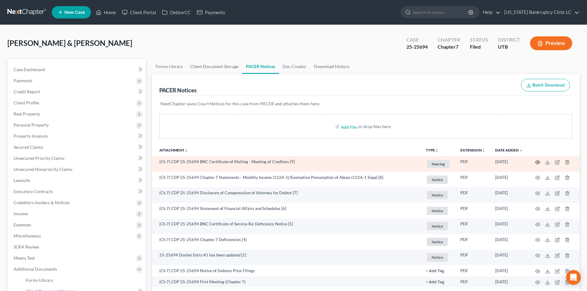
click at [537, 161] on icon "button" at bounding box center [537, 162] width 5 height 5
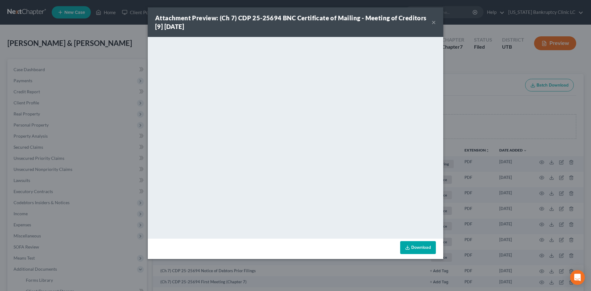
click at [353, 21] on strong "Attachment Preview: (Ch 7) CDP 25-25694 BNC Certificate of Mailing - Meeting of…" at bounding box center [291, 22] width 272 height 16
click at [433, 22] on button "×" at bounding box center [434, 21] width 4 height 7
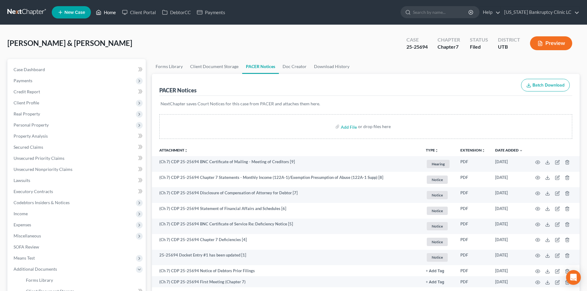
click at [99, 10] on icon at bounding box center [99, 12] width 4 height 5
